Goal: Communication & Community: Answer question/provide support

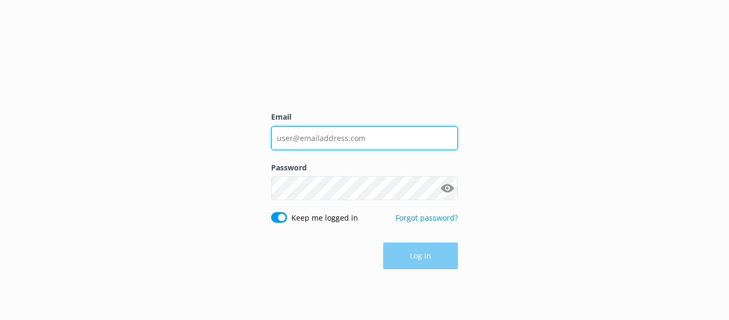
type input "[PERSON_NAME][EMAIL_ADDRESS][DOMAIN_NAME]"
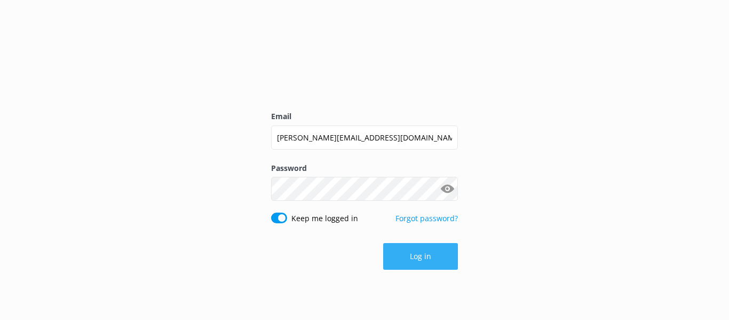
click at [452, 267] on button "Log in" at bounding box center [420, 256] width 75 height 27
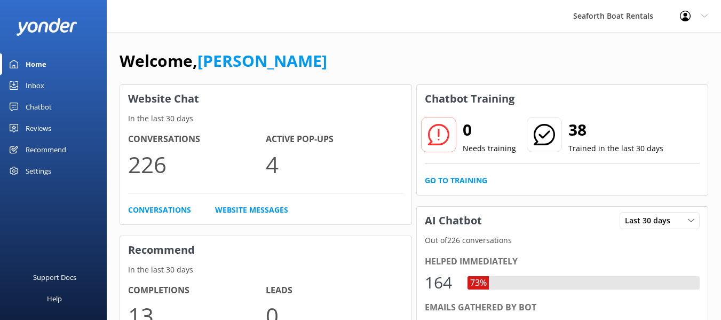
click at [30, 86] on div "Inbox" at bounding box center [35, 85] width 19 height 21
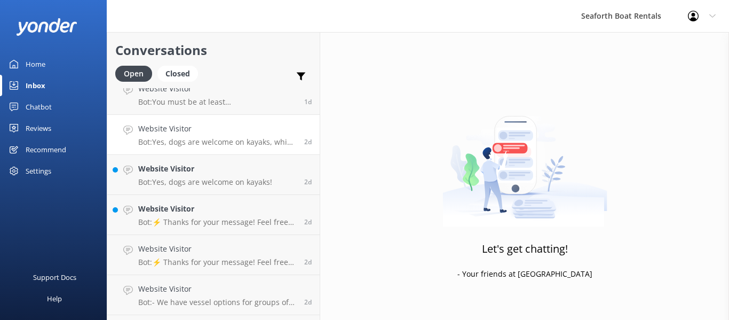
scroll to position [427, 0]
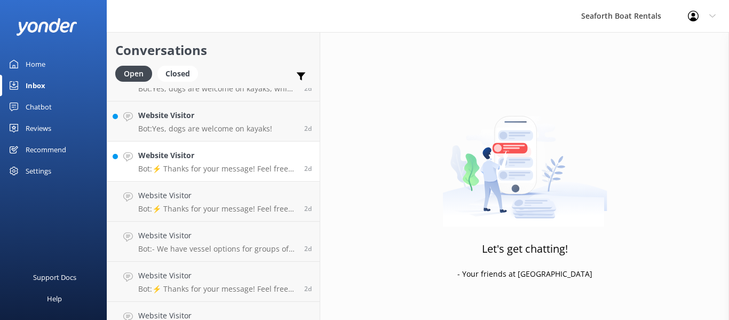
click at [241, 166] on p "Bot: ⚡ Thanks for your message! Feel free to keep chatting — our automated FAQ …" at bounding box center [217, 169] width 158 height 10
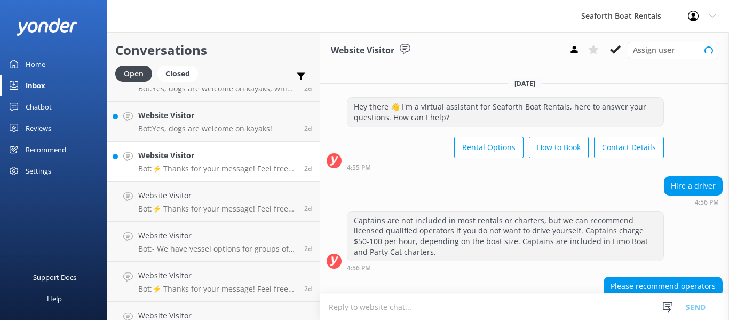
scroll to position [95, 0]
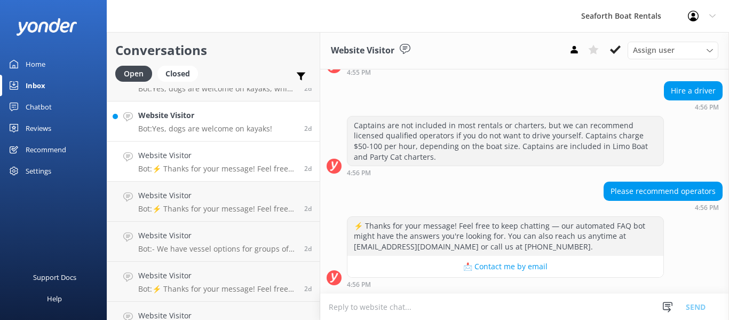
click at [239, 122] on div "Website Visitor Bot: Yes, dogs are welcome on kayaks!" at bounding box center [205, 120] width 134 height 23
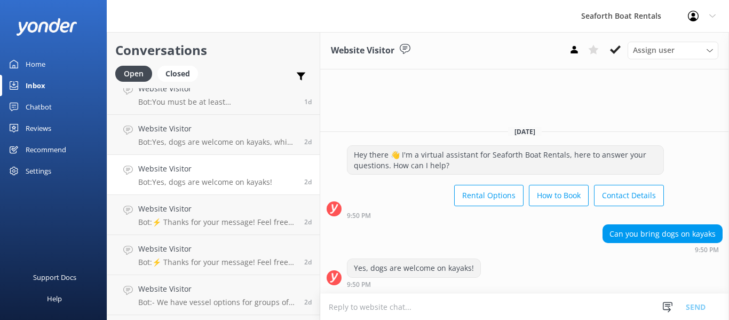
scroll to position [320, 0]
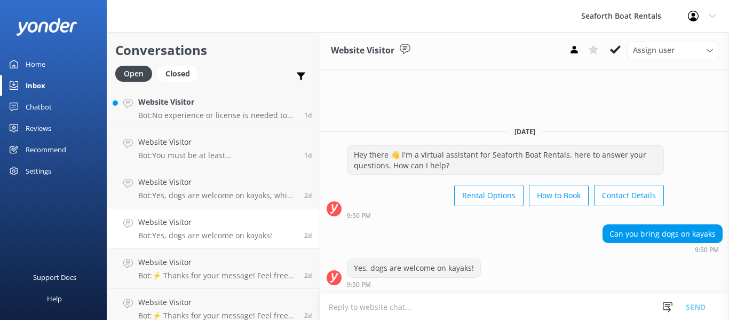
click at [239, 122] on link "Website Visitor Bot: No experience or license is needed to rent our open-bow po…" at bounding box center [213, 108] width 212 height 40
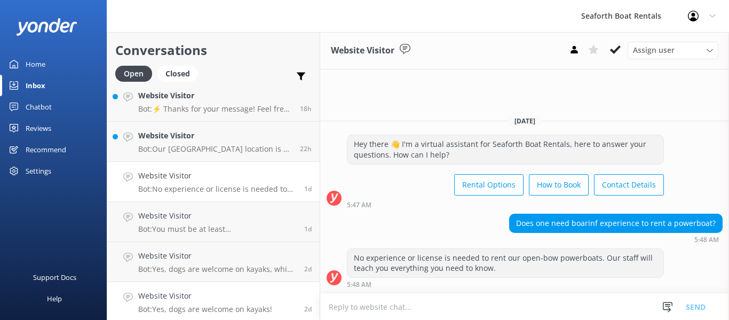
scroll to position [214, 0]
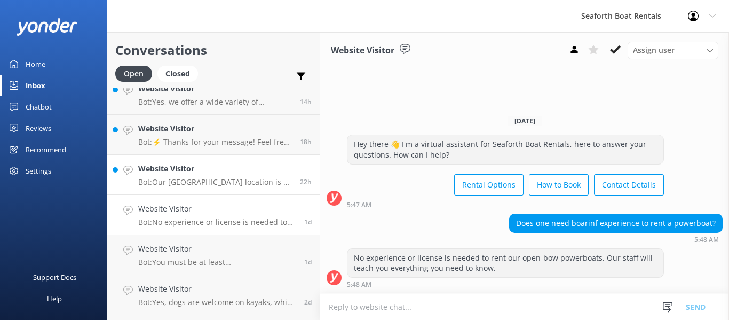
click at [233, 193] on link "Website Visitor Bot: Our [GEOGRAPHIC_DATA] location is at [STREET_ADDRESS]. For…" at bounding box center [213, 175] width 212 height 40
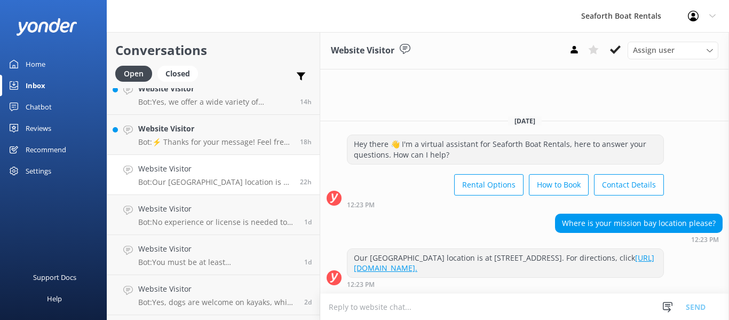
scroll to position [160, 0]
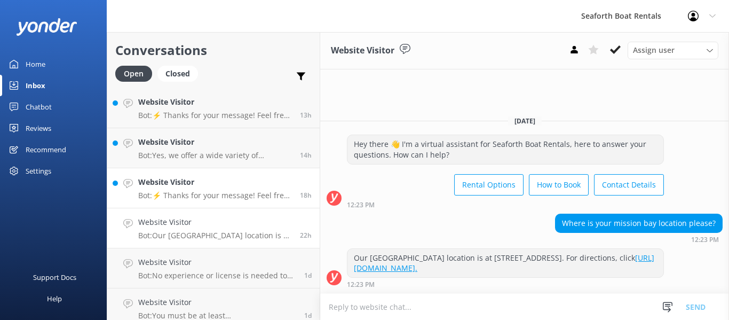
click at [227, 180] on h4 "Website Visitor" at bounding box center [215, 182] width 154 height 12
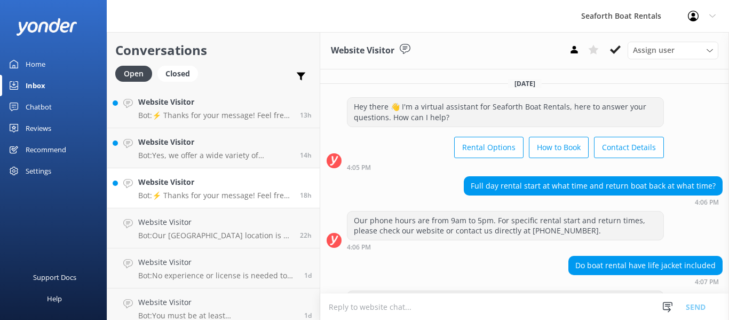
scroll to position [153, 0]
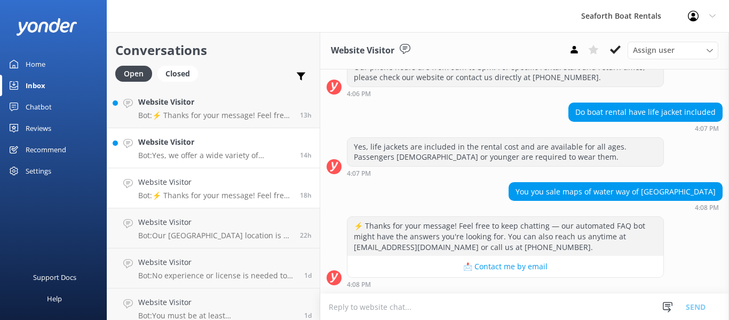
click at [215, 145] on h4 "Website Visitor" at bounding box center [215, 142] width 154 height 12
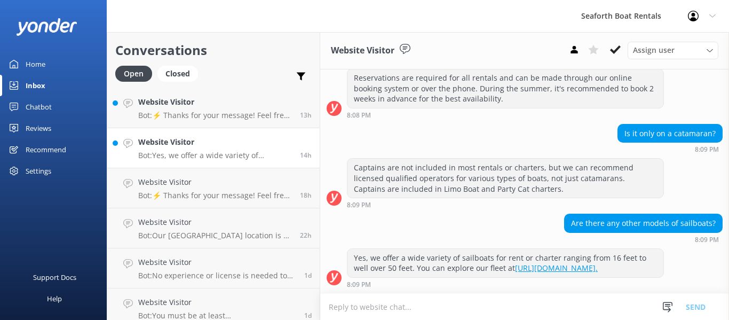
scroll to position [222, 0]
click at [218, 120] on p "Bot: ⚡ Thanks for your message! Feel free to keep chatting — our automated FAQ …" at bounding box center [215, 115] width 154 height 10
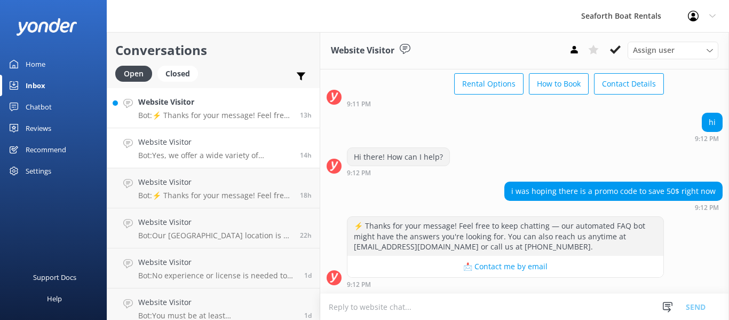
click at [221, 152] on p "Bot: Yes, we offer a wide variety of sailboats for rent or charter ranging from…" at bounding box center [215, 156] width 154 height 10
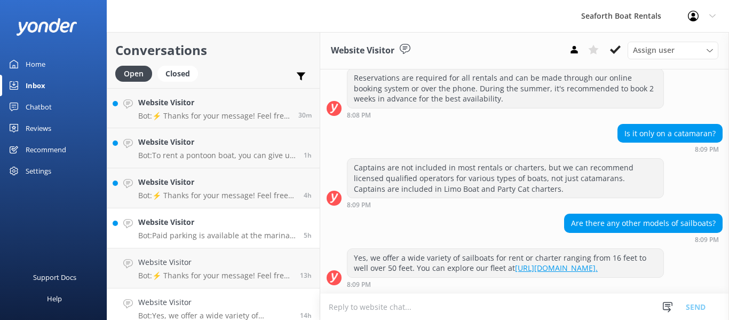
click at [228, 230] on div "Website Visitor Bot: Paid parking is available at the marina at [GEOGRAPHIC_DAT…" at bounding box center [216, 227] width 157 height 23
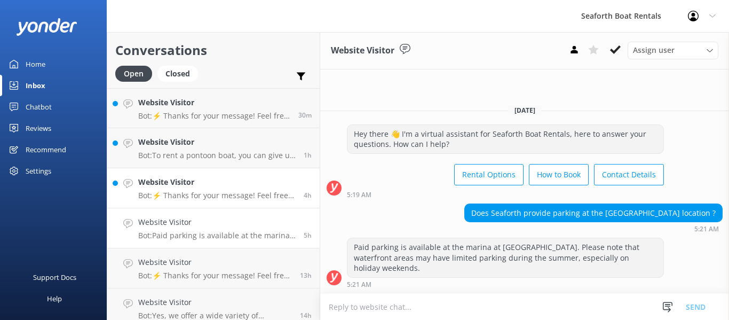
click at [209, 180] on h4 "Website Visitor" at bounding box center [216, 182] width 157 height 12
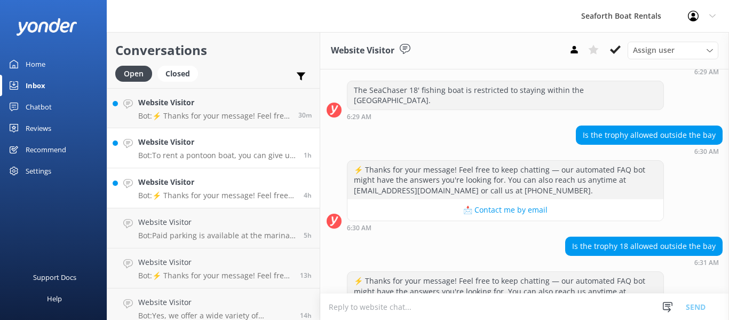
scroll to position [171, 0]
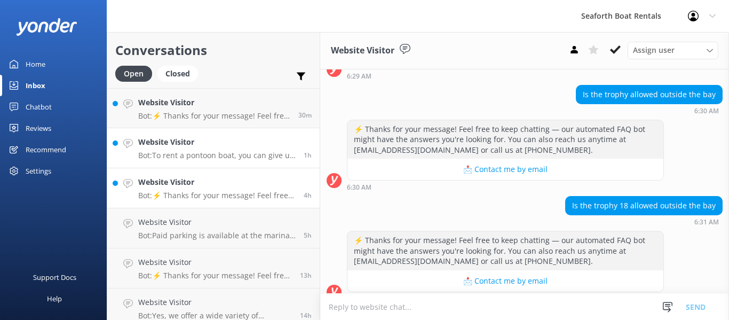
click at [200, 152] on p "Bot: To rent a pontoon boat, you can give us a call or browse our website to pi…" at bounding box center [216, 156] width 157 height 10
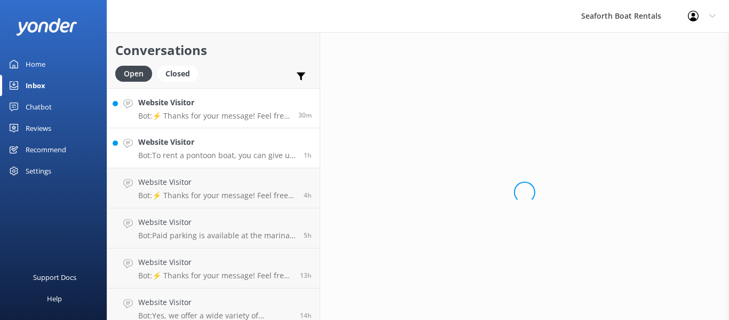
click at [210, 120] on p "Bot: ⚡ Thanks for your message! Feel free to keep chatting — our automated FAQ …" at bounding box center [214, 116] width 152 height 10
click at [209, 138] on h4 "Website Visitor" at bounding box center [216, 142] width 157 height 12
